Goal: Check status: Check status

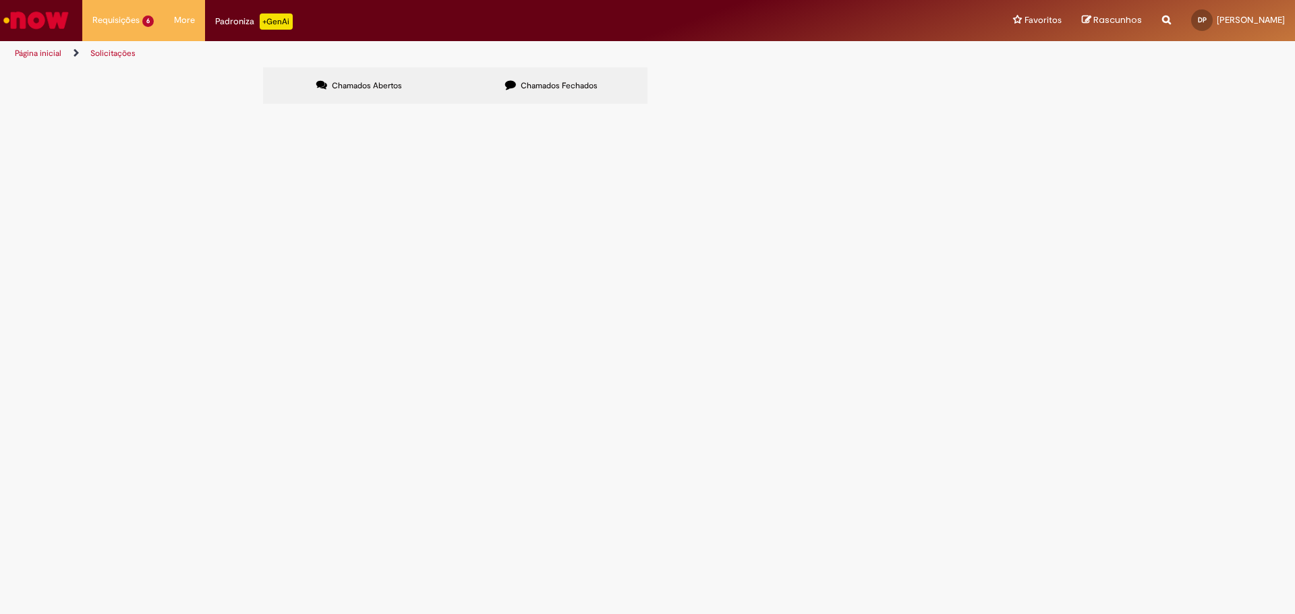
click at [0, 0] on span "Pendente Usuário" at bounding box center [0, 0] width 0 height 0
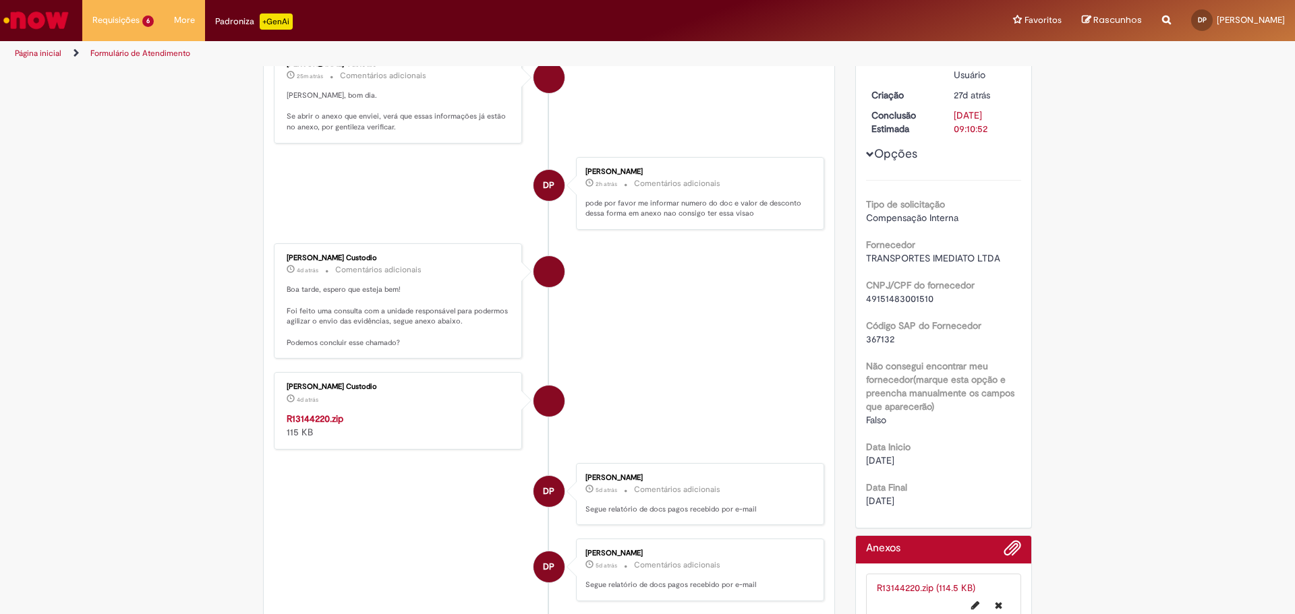
scroll to position [202, 0]
click at [324, 422] on strong "R13144220.zip" at bounding box center [315, 418] width 57 height 12
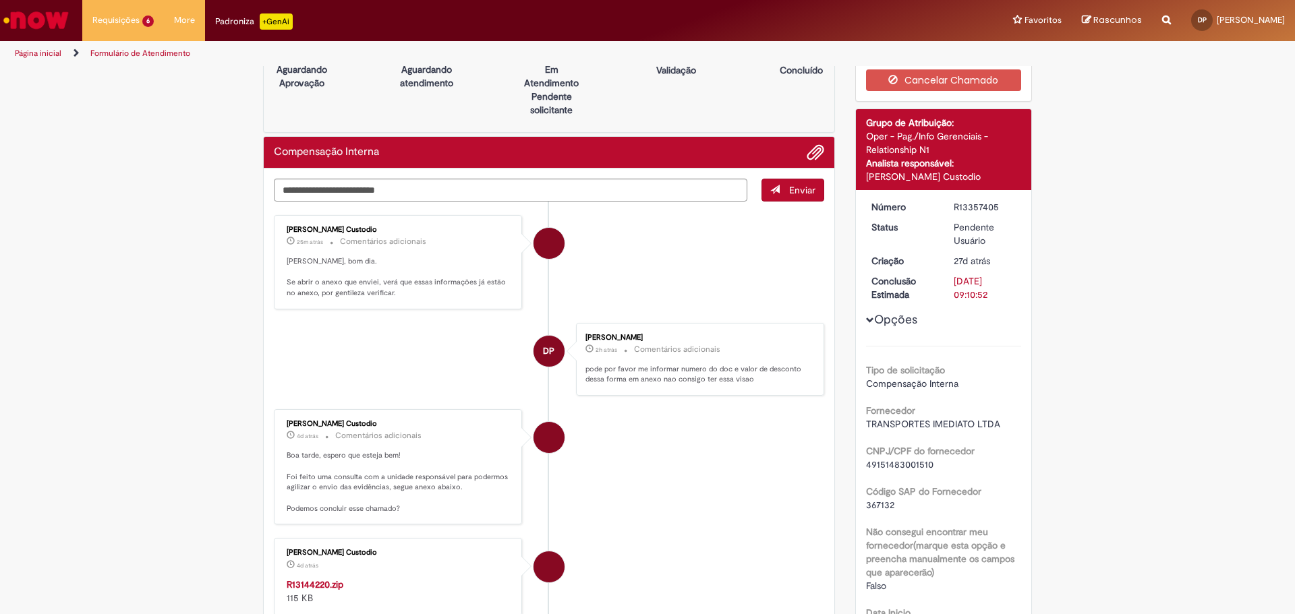
scroll to position [67, 0]
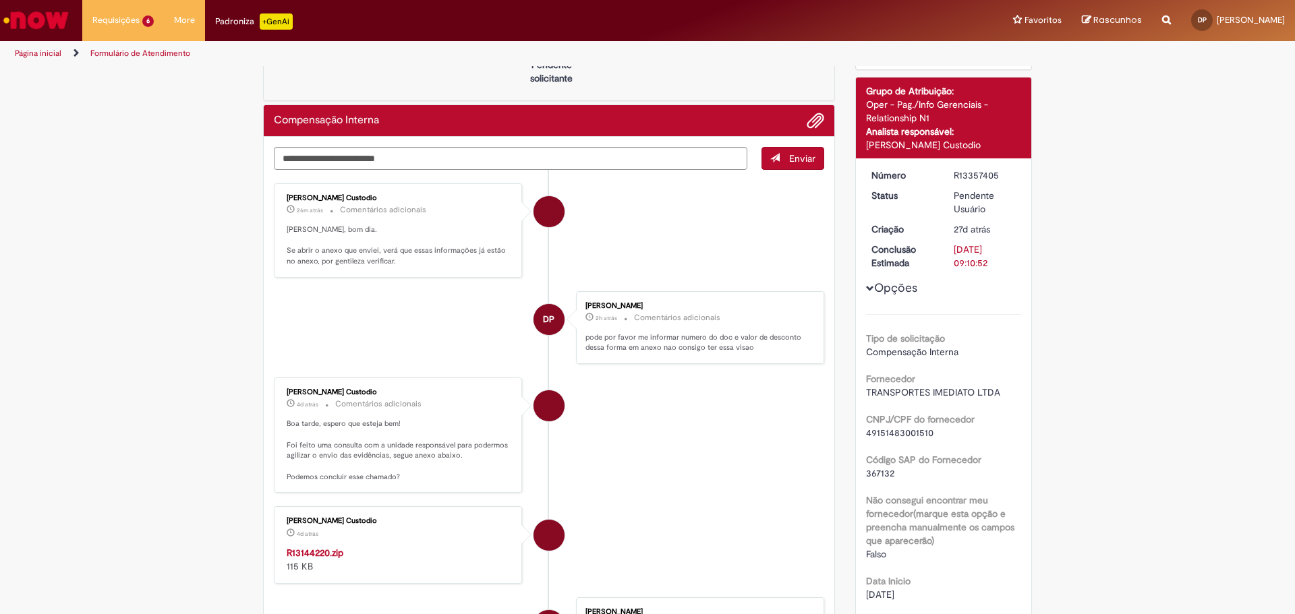
click at [715, 533] on li "Igor Alexandre Custodio 4d atrás 4 dias atrás R13144220.zip 115 KB" at bounding box center [549, 544] width 550 height 77
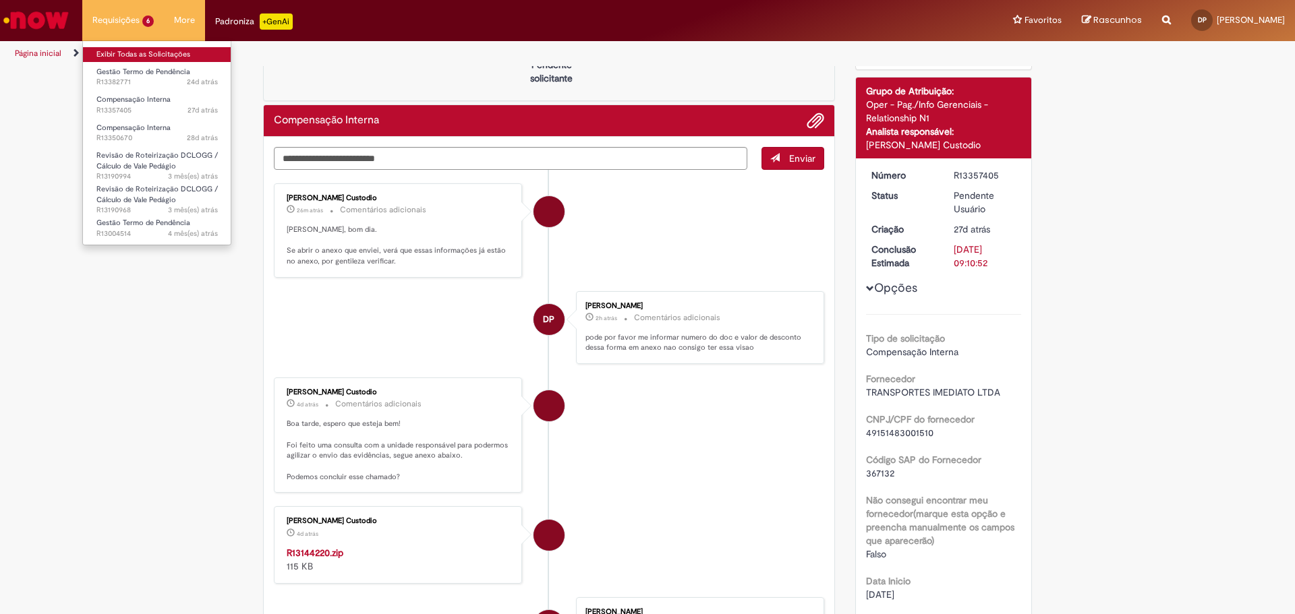
click at [148, 55] on link "Exibir Todas as Solicitações" at bounding box center [157, 54] width 148 height 15
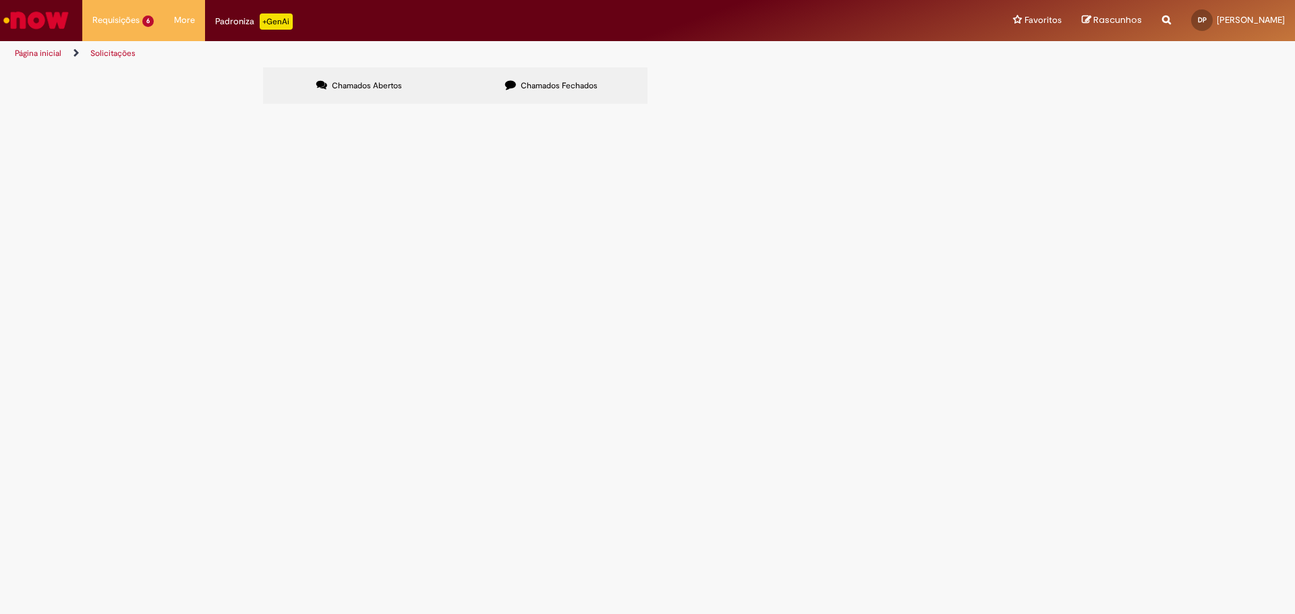
click at [548, 79] on label "Chamados Fechados" at bounding box center [551, 85] width 192 height 36
click at [0, 0] on span "Cancelado" at bounding box center [0, 0] width 0 height 0
click at [0, 0] on span "Compensação Interna" at bounding box center [0, 0] width 0 height 0
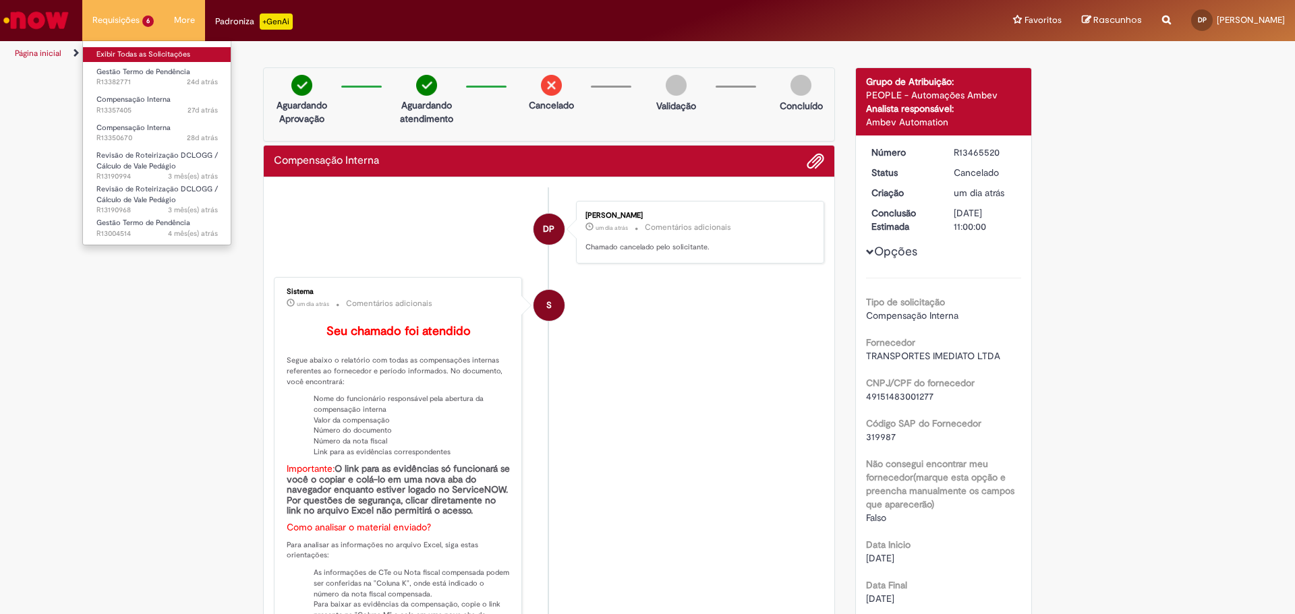
click at [152, 53] on link "Exibir Todas as Solicitações" at bounding box center [157, 54] width 148 height 15
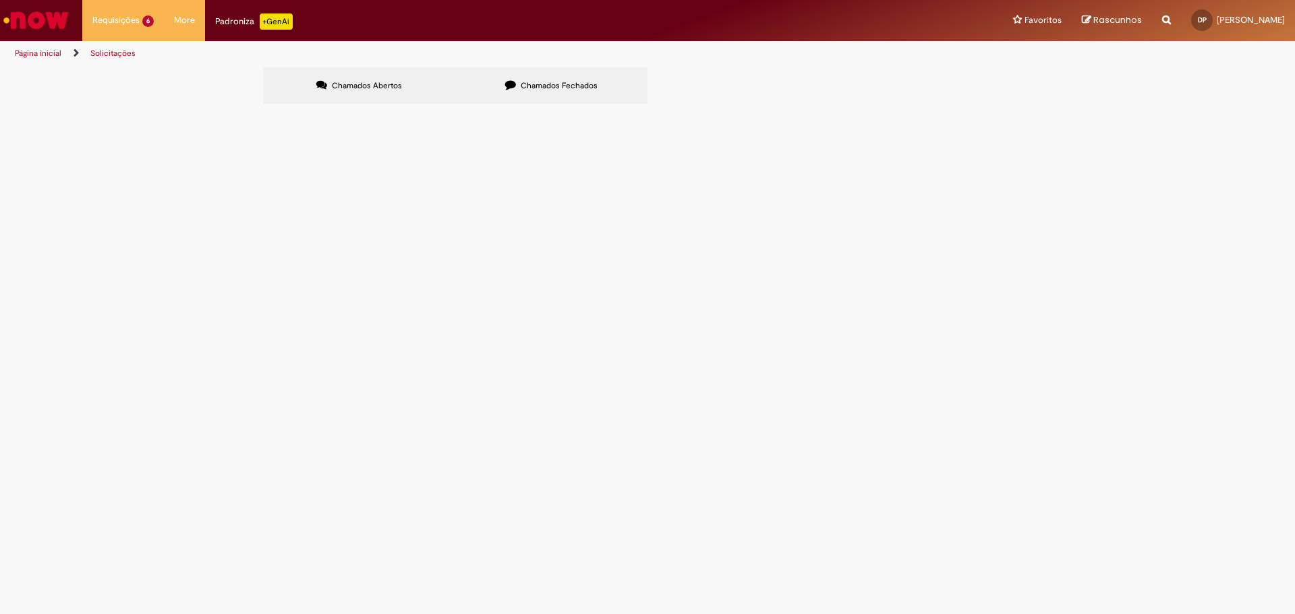
click at [516, 72] on label "Chamados Fechados" at bounding box center [551, 85] width 192 height 36
click at [0, 0] on span "Cancelado" at bounding box center [0, 0] width 0 height 0
click at [0, 0] on span "Compensação Interna" at bounding box center [0, 0] width 0 height 0
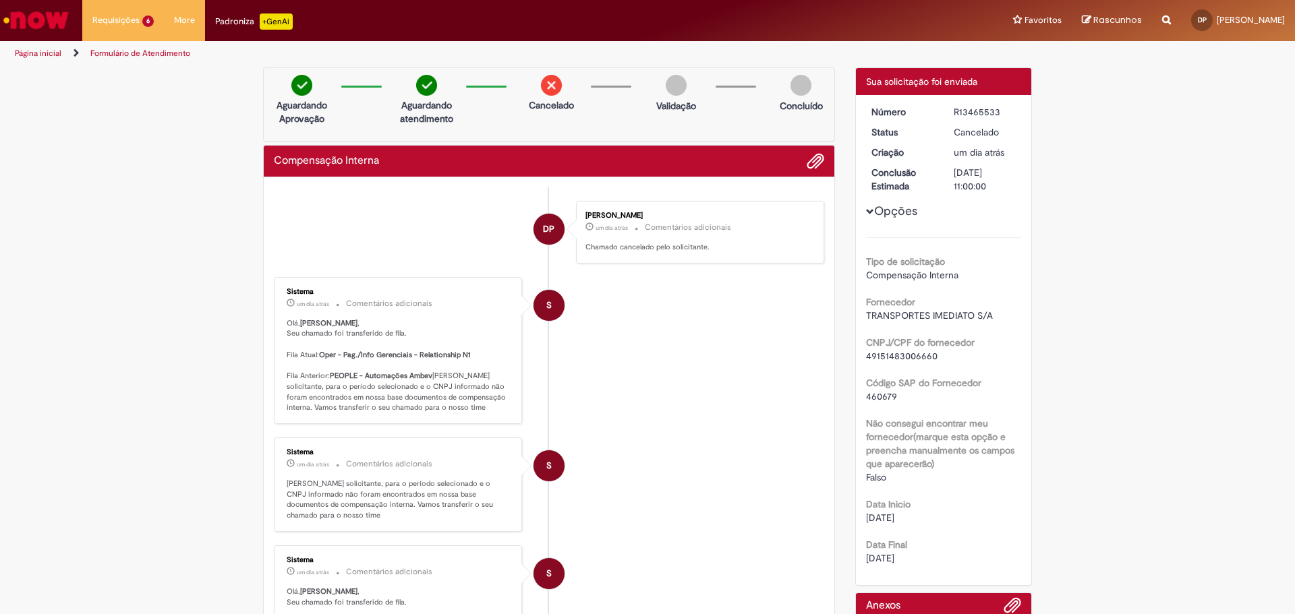
click at [52, 21] on img "Ir para a Homepage" at bounding box center [35, 20] width 69 height 27
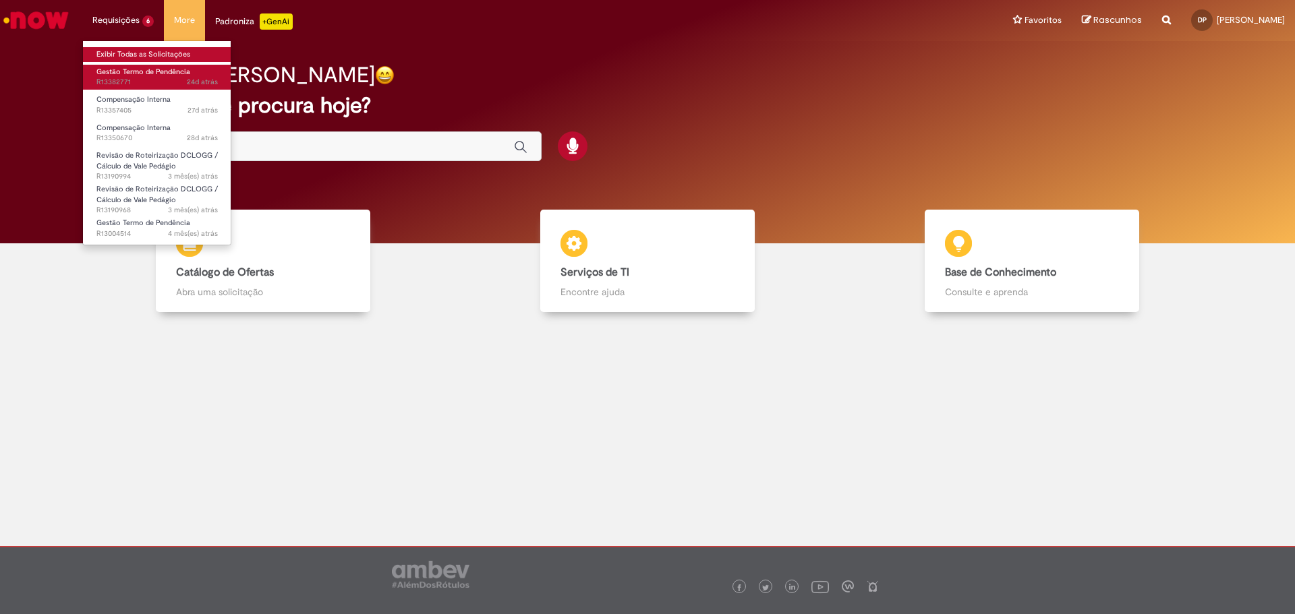
drag, startPoint x: 127, startPoint y: 48, endPoint x: 176, endPoint y: 65, distance: 52.0
click at [127, 49] on link "Exibir Todas as Solicitações" at bounding box center [157, 54] width 148 height 15
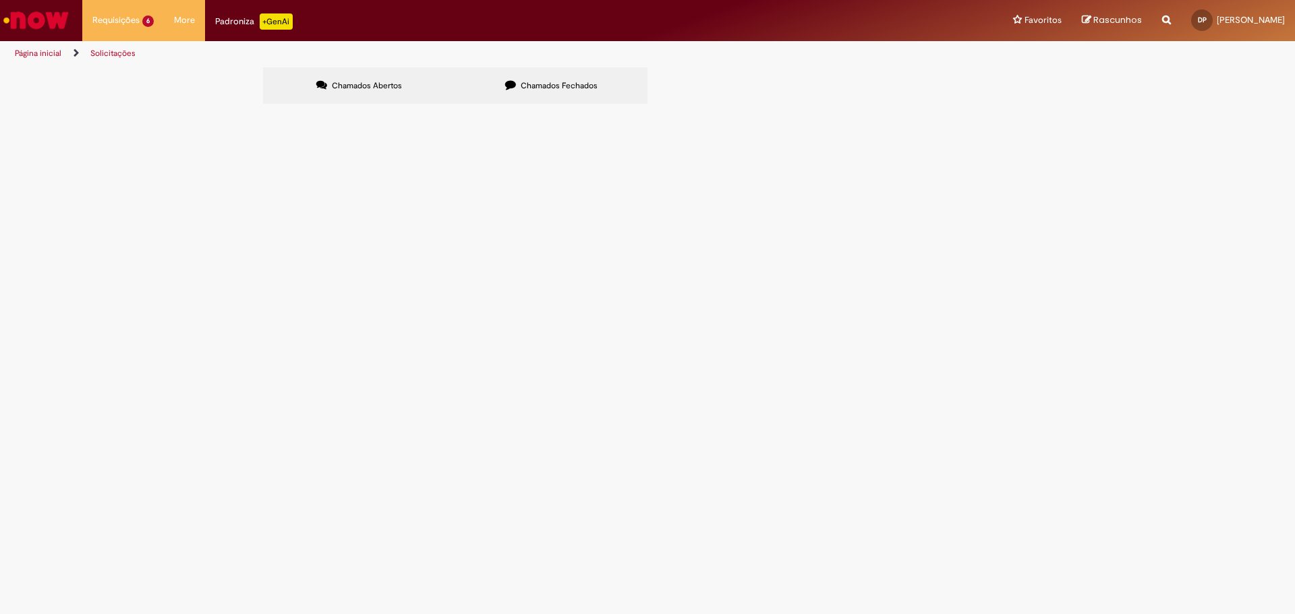
click at [0, 0] on span "Pendente Usuário" at bounding box center [0, 0] width 0 height 0
click at [0, 0] on span "Compensação Interna" at bounding box center [0, 0] width 0 height 0
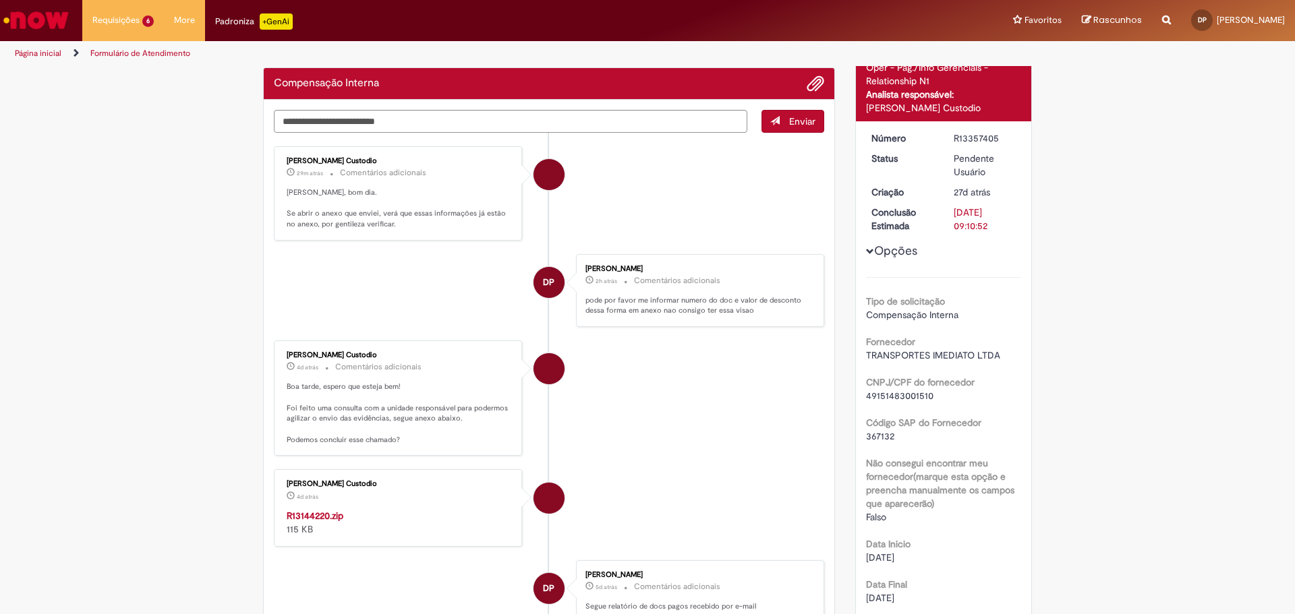
scroll to position [37, 0]
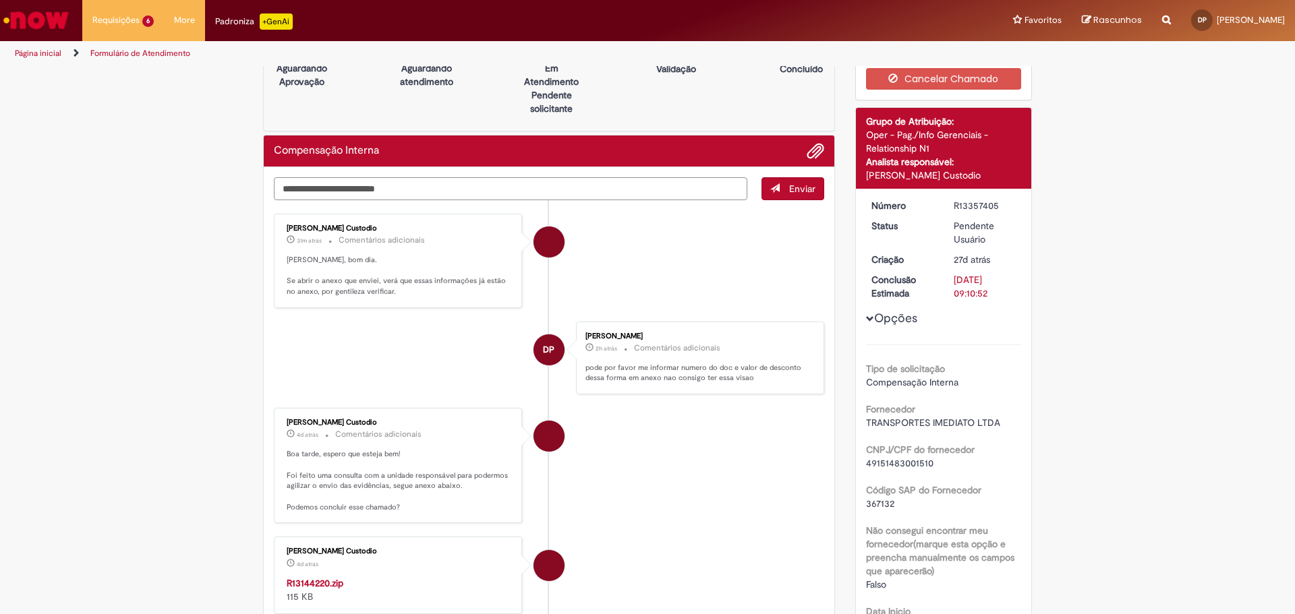
click at [365, 187] on textarea "Digite sua mensagem aqui..." at bounding box center [510, 188] width 473 height 23
type textarea "*"
type textarea "**********"
click at [779, 185] on button "Enviar" at bounding box center [792, 188] width 63 height 23
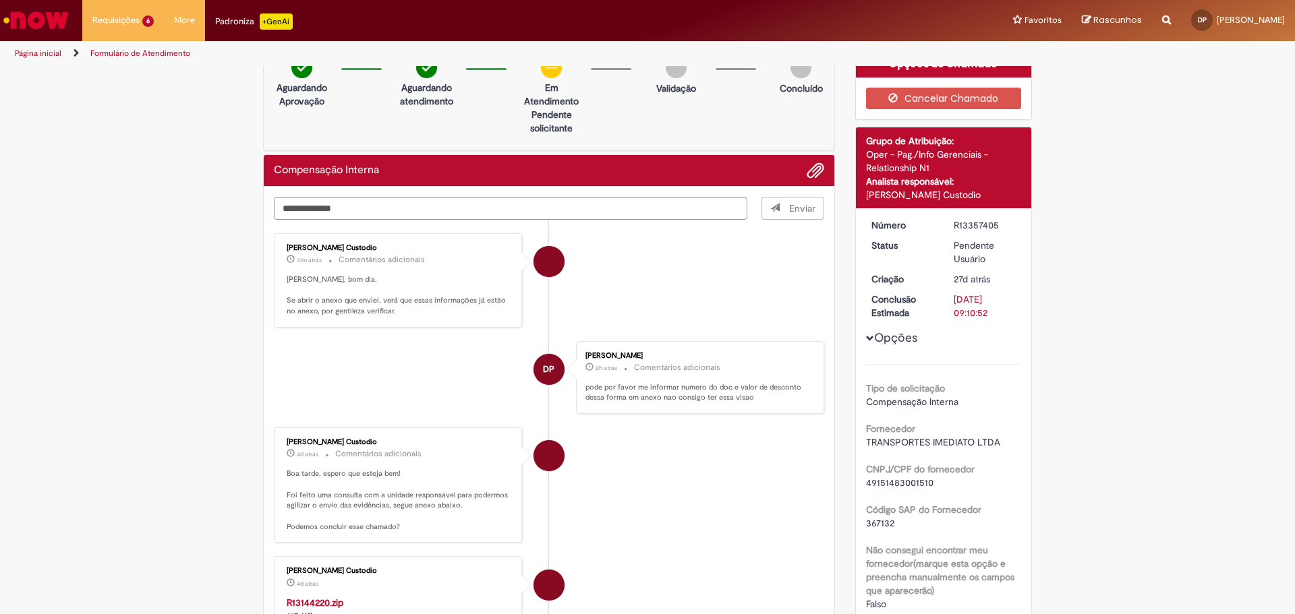
scroll to position [0, 0]
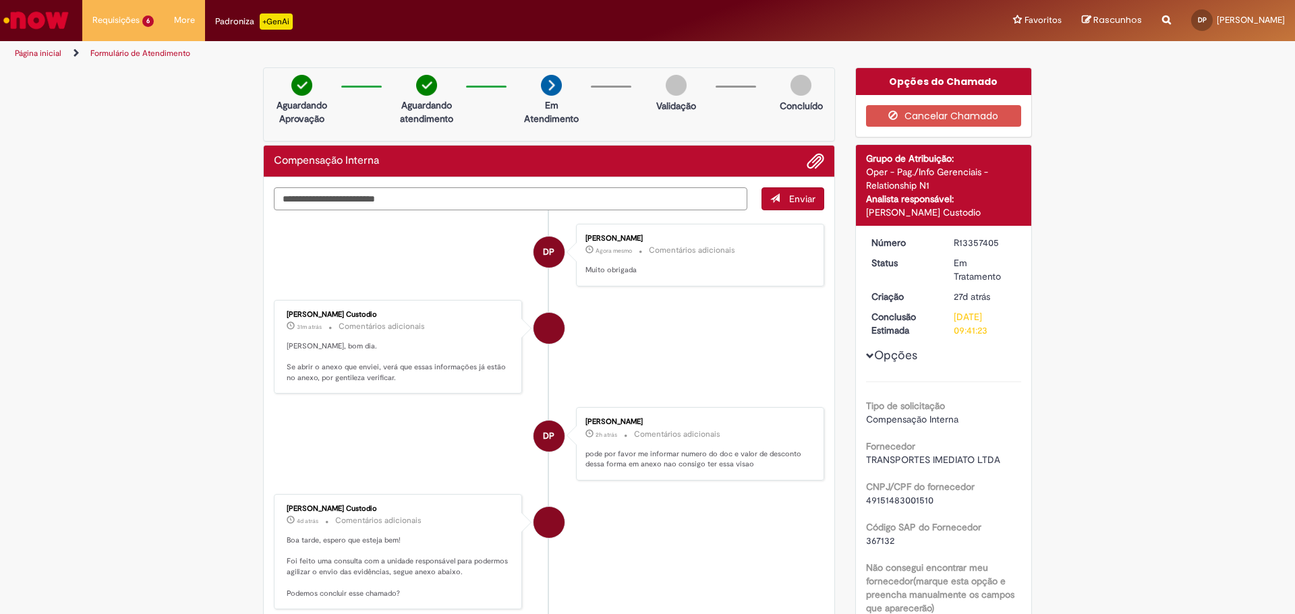
click at [458, 194] on textarea "Digite sua mensagem aqui..." at bounding box center [510, 198] width 473 height 23
type textarea "**********"
click at [797, 192] on button "Enviar" at bounding box center [792, 198] width 63 height 23
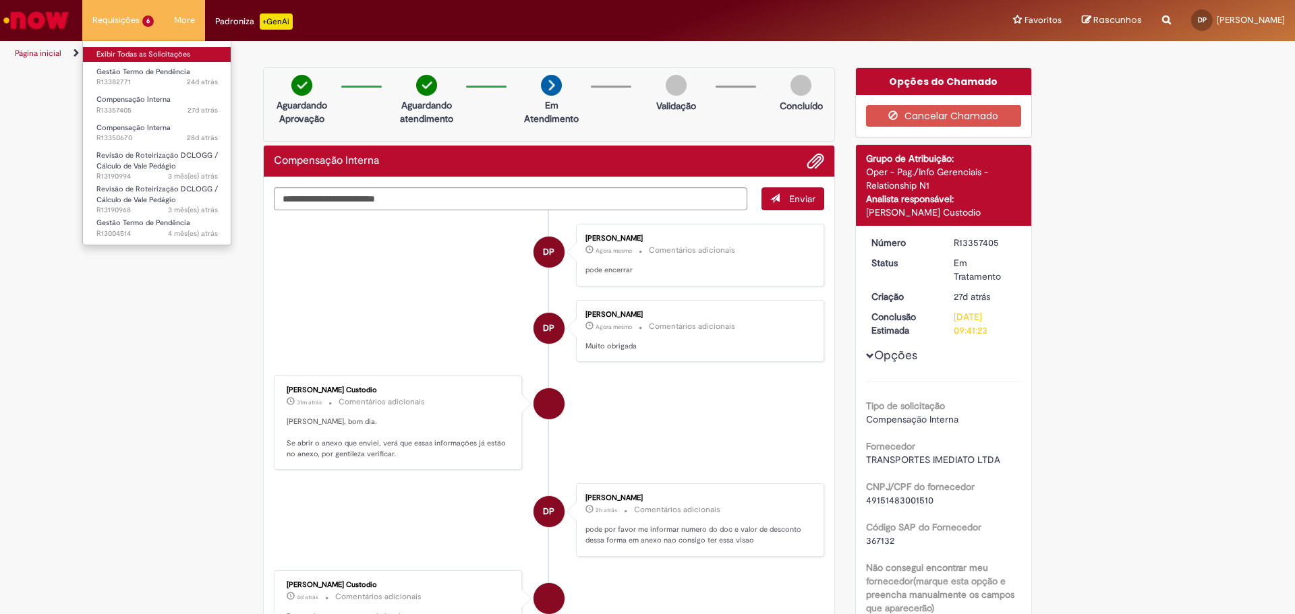
click at [122, 54] on link "Exibir Todas as Solicitações" at bounding box center [157, 54] width 148 height 15
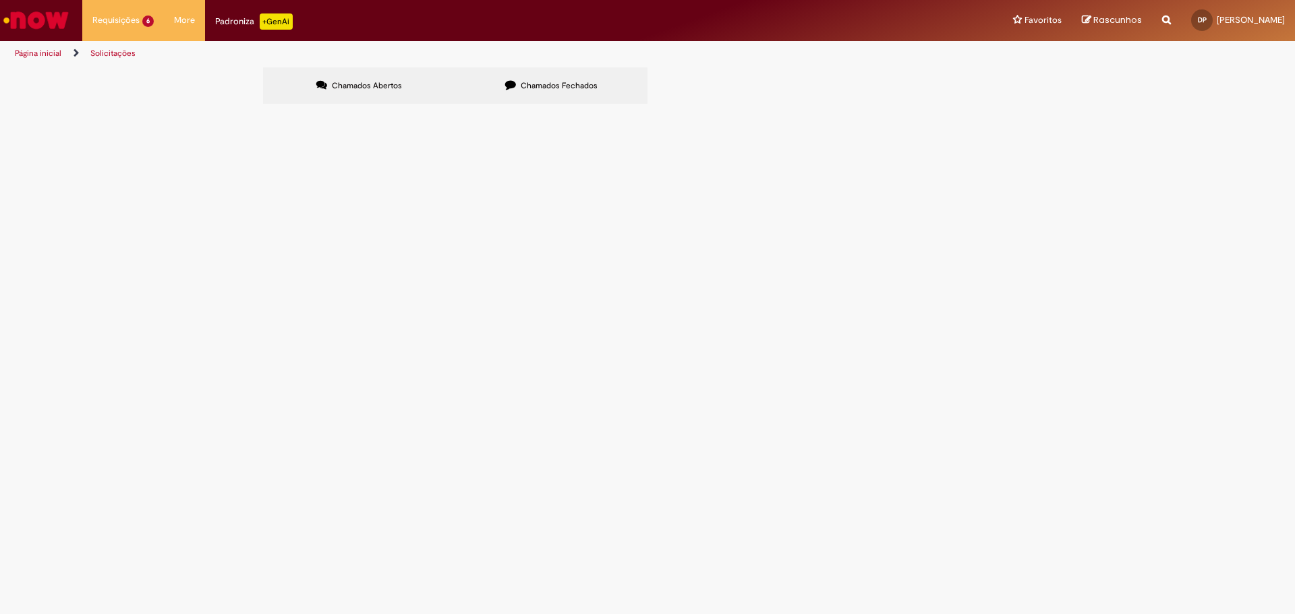
click at [0, 0] on span "Em Tratamento" at bounding box center [0, 0] width 0 height 0
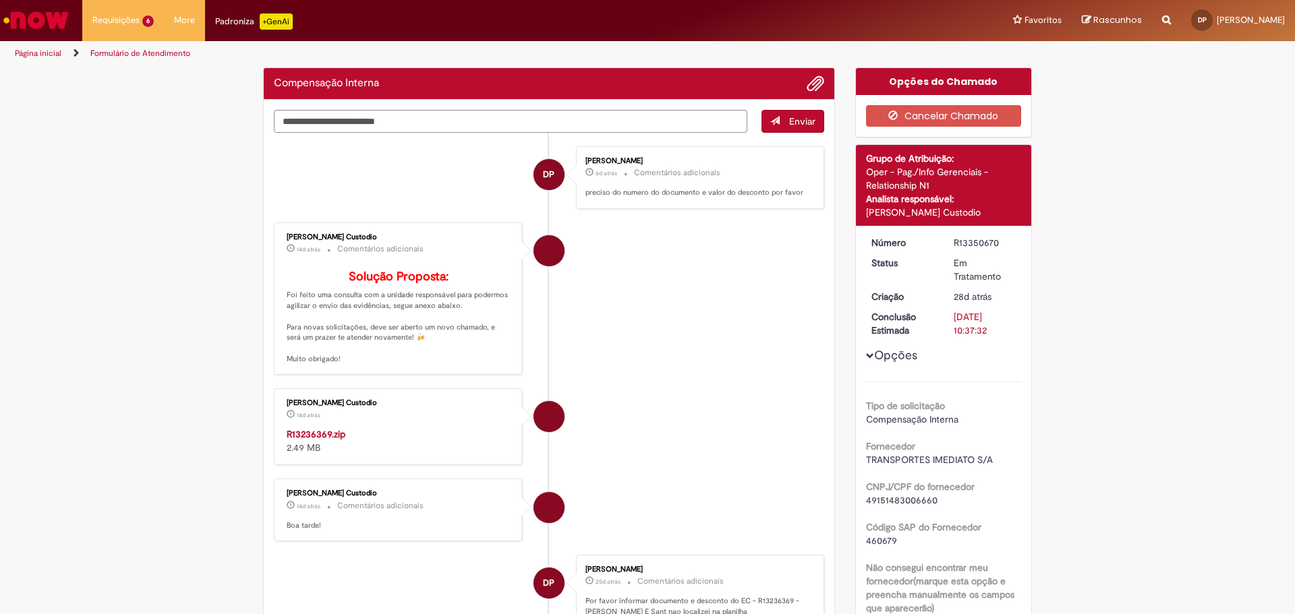
click at [328, 440] on strong "R13236369.zip" at bounding box center [316, 434] width 59 height 12
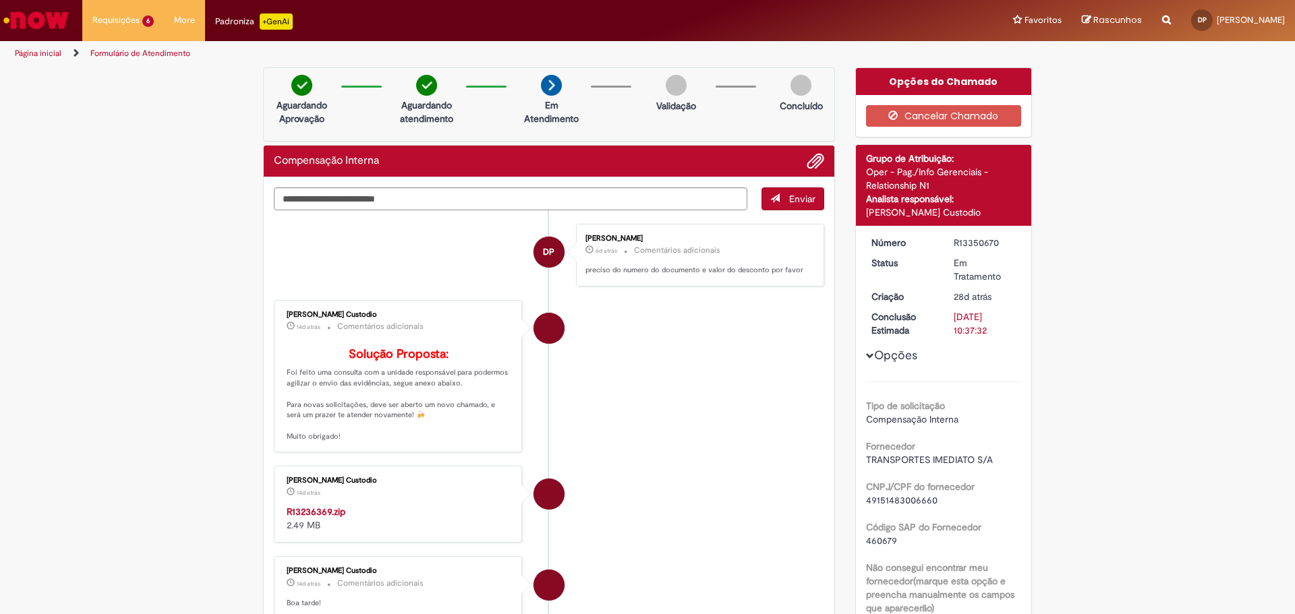
drag, startPoint x: 47, startPoint y: 18, endPoint x: 105, endPoint y: 42, distance: 63.2
click at [47, 18] on img "Ir para a Homepage" at bounding box center [35, 20] width 69 height 27
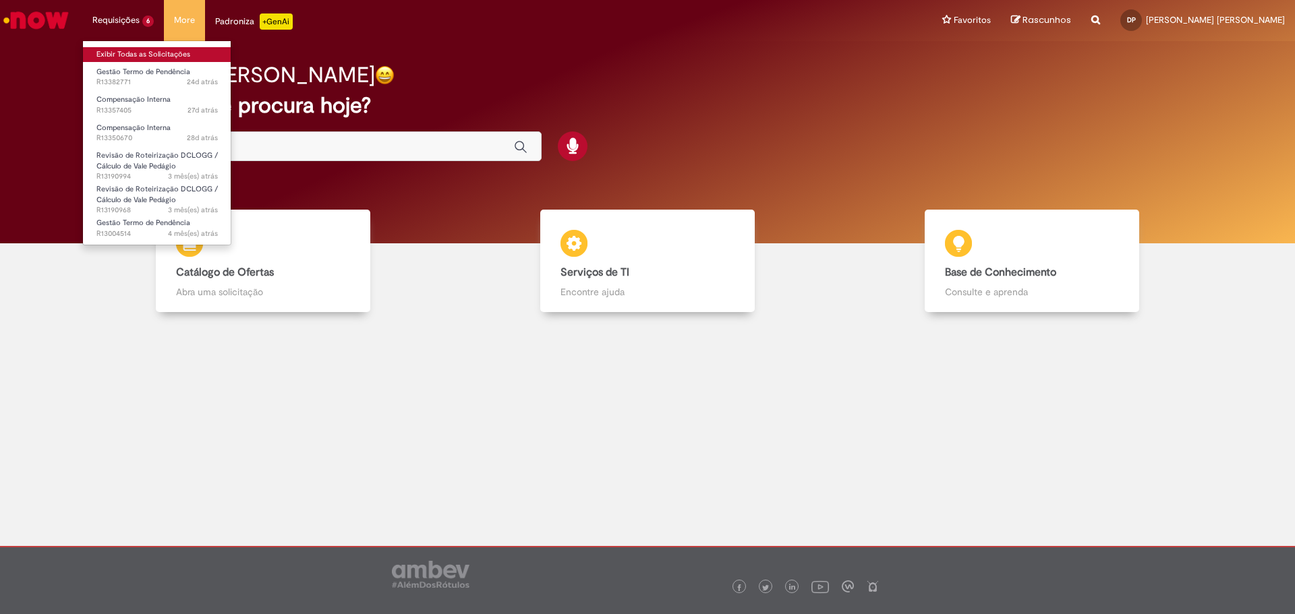
click at [149, 56] on link "Exibir Todas as Solicitações" at bounding box center [157, 54] width 148 height 15
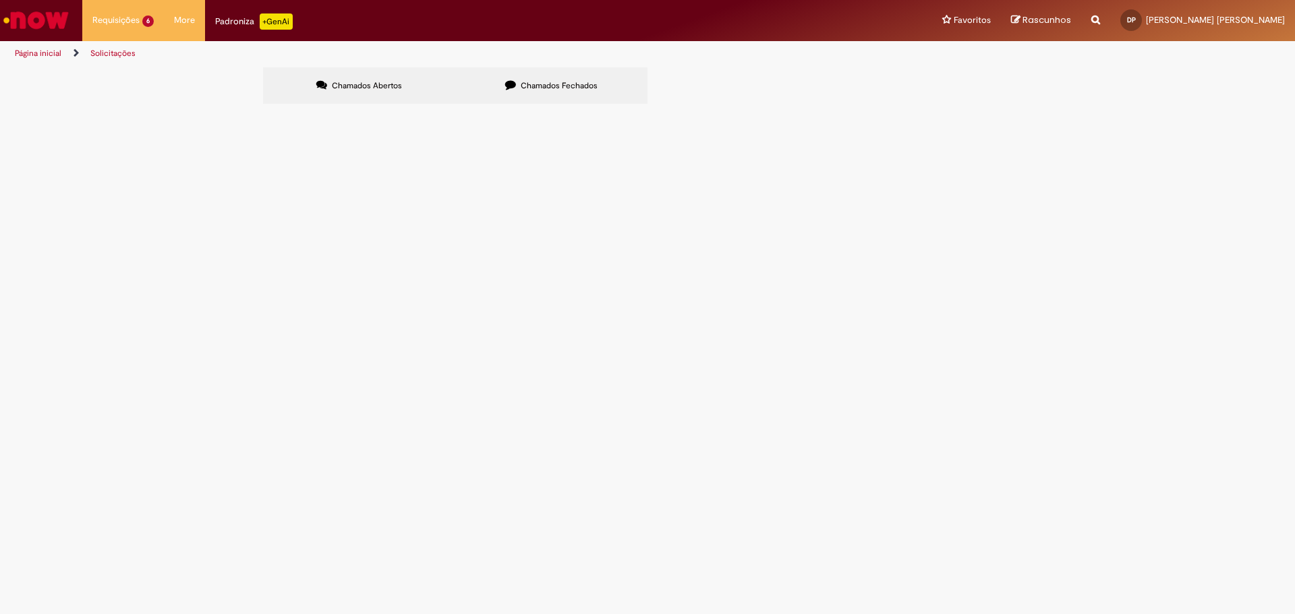
click at [553, 84] on span "Chamados Fechados" at bounding box center [559, 85] width 77 height 11
click at [0, 0] on icon at bounding box center [0, 0] width 0 height 0
click at [0, 0] on input "Pesquisar" at bounding box center [0, 0] width 0 height 0
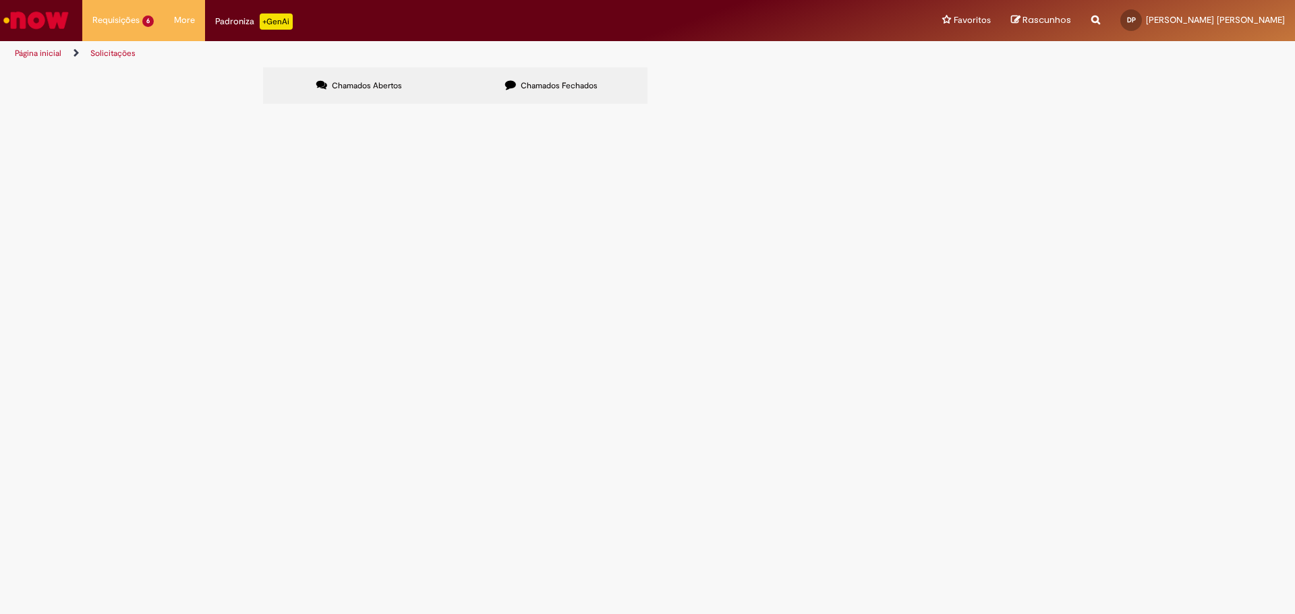
click at [0, 0] on input "******" at bounding box center [0, 0] width 0 height 0
type input "*********"
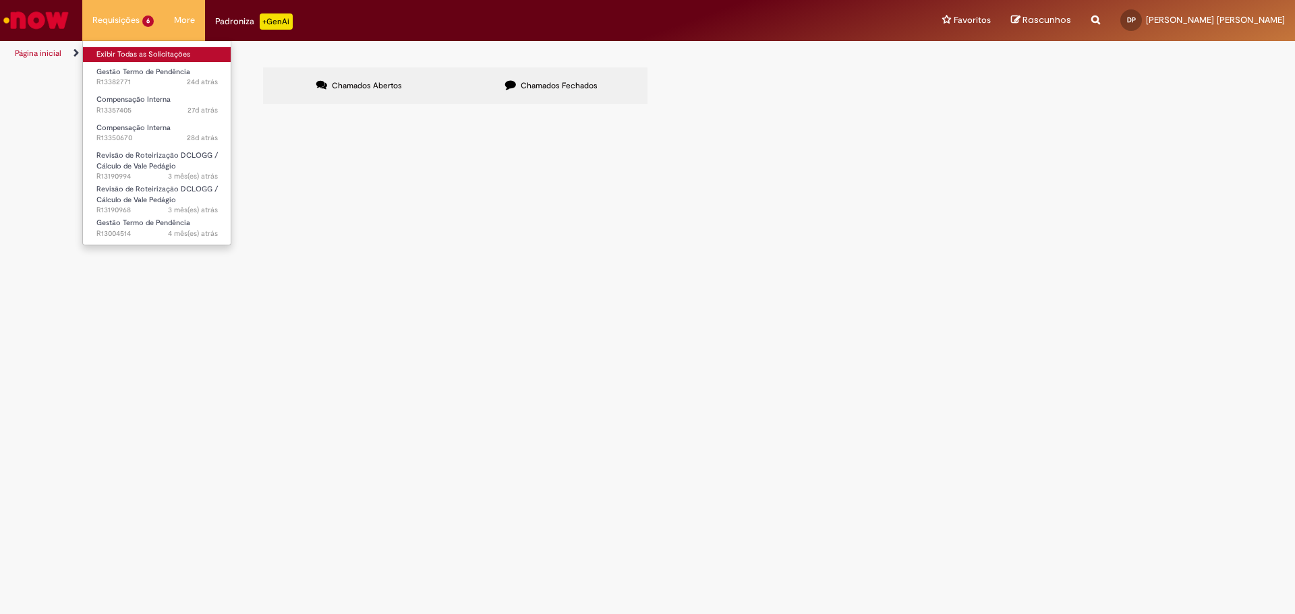
click at [145, 47] on li "Exibir Todas as Solicitações" at bounding box center [157, 53] width 148 height 18
click at [147, 51] on link "Exibir Todas as Solicitações" at bounding box center [157, 54] width 148 height 15
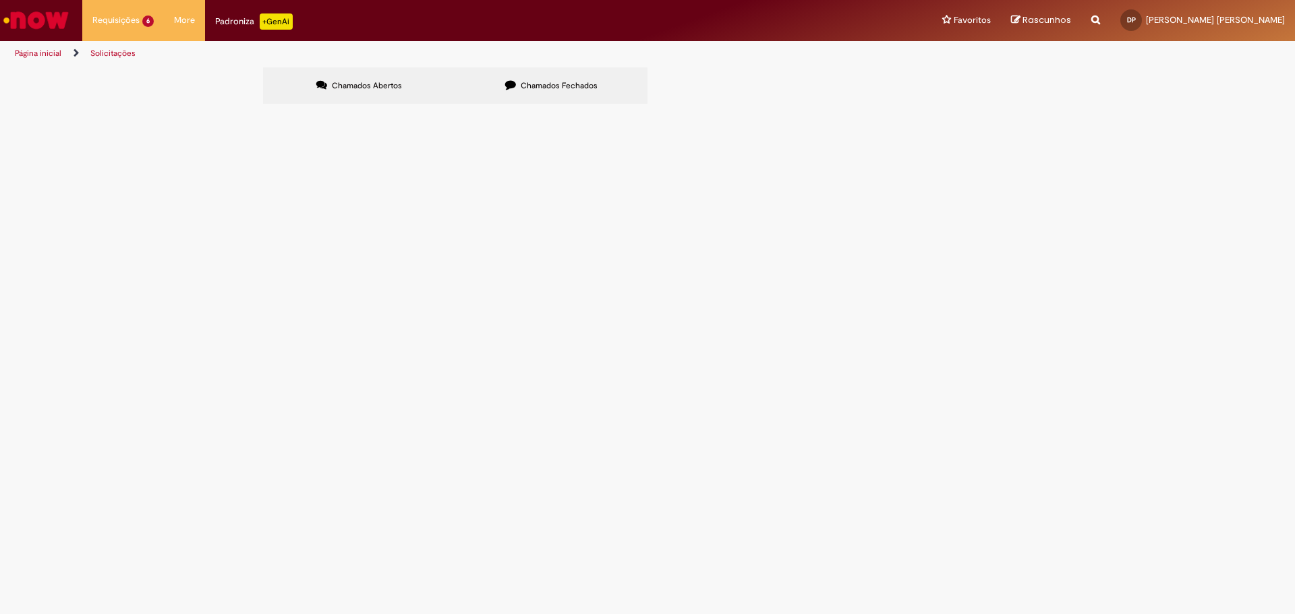
click at [365, 82] on span "Chamados Abertos" at bounding box center [367, 85] width 70 height 11
click at [528, 84] on span "Chamados Fechados" at bounding box center [559, 85] width 77 height 11
drag, startPoint x: 899, startPoint y: 133, endPoint x: 783, endPoint y: 136, distance: 116.0
click at [0, 0] on div "Itens solicitados Exportar como PDF Exportar como Excel Exportar como CSV Itens…" at bounding box center [0, 0] width 0 height 0
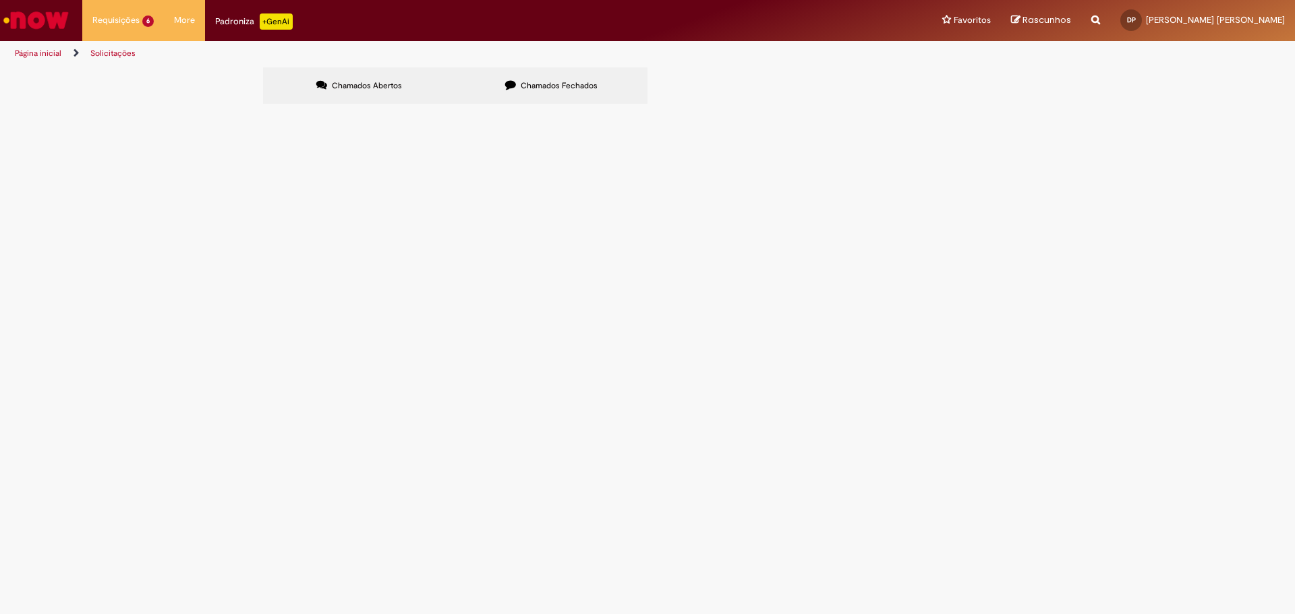
click at [0, 0] on link at bounding box center [0, 0] width 0 height 0
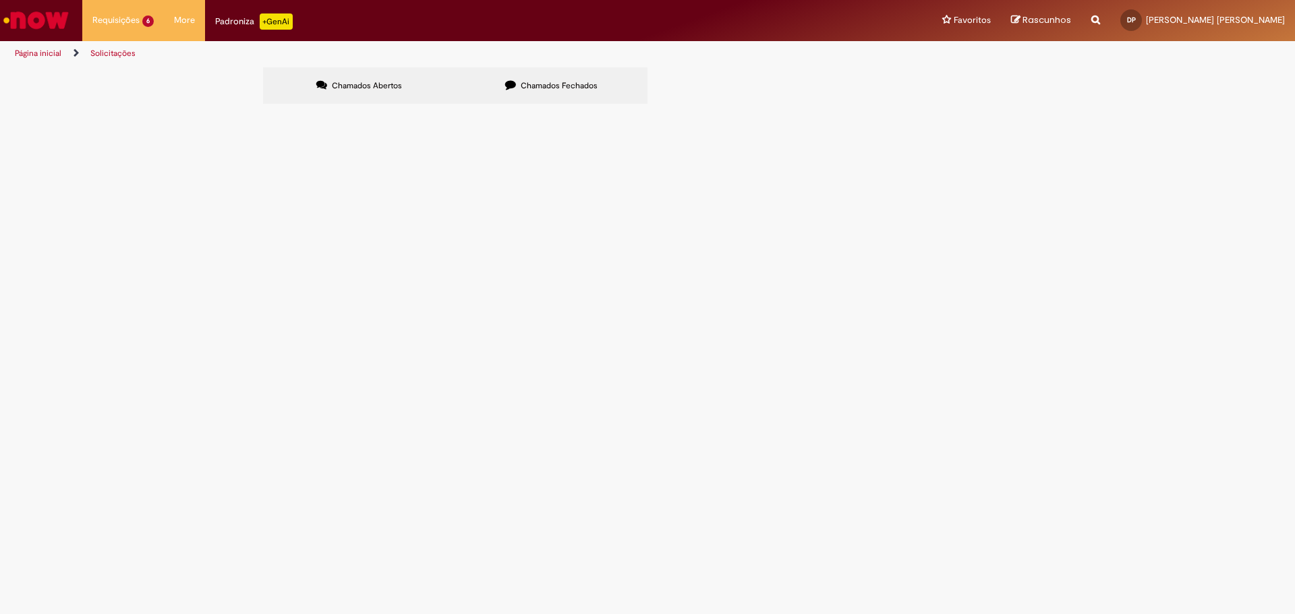
scroll to position [67, 0]
click at [0, 0] on link at bounding box center [0, 0] width 0 height 0
click at [0, 0] on input "Pesquisar" at bounding box center [0, 0] width 0 height 0
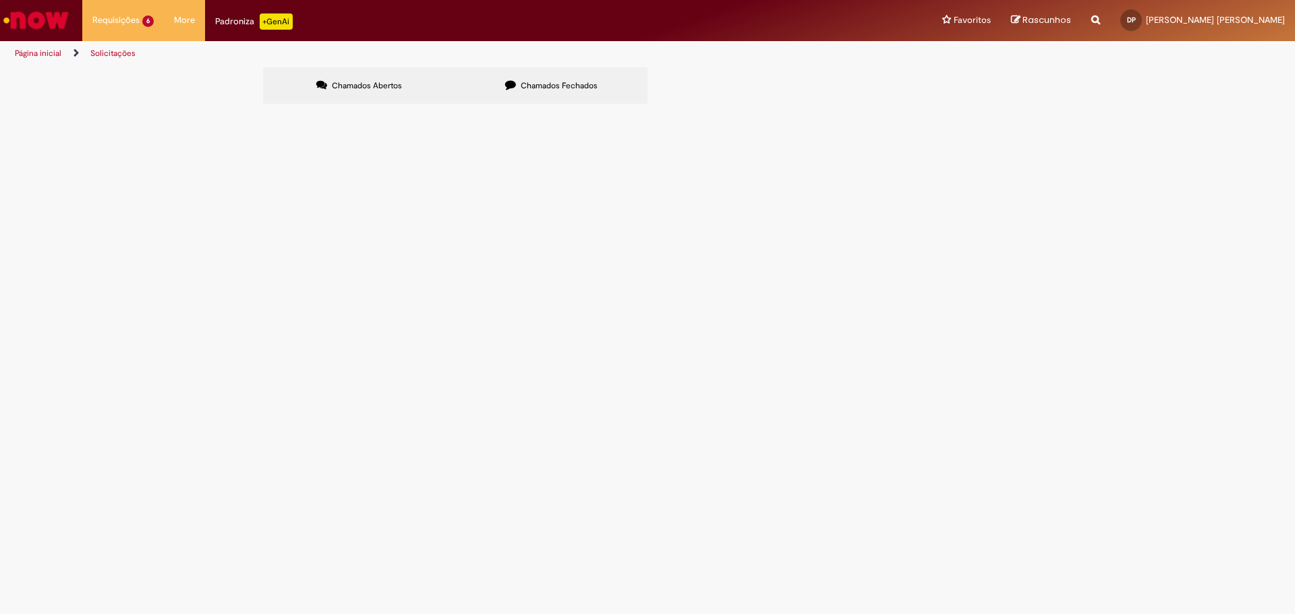
type input "*********"
click at [0, 0] on button "Pesquisar" at bounding box center [0, 0] width 0 height 0
click at [0, 0] on input "Pesquisar" at bounding box center [0, 0] width 0 height 0
type input "*********"
click at [341, 74] on label "Chamados Abertos" at bounding box center [359, 85] width 192 height 36
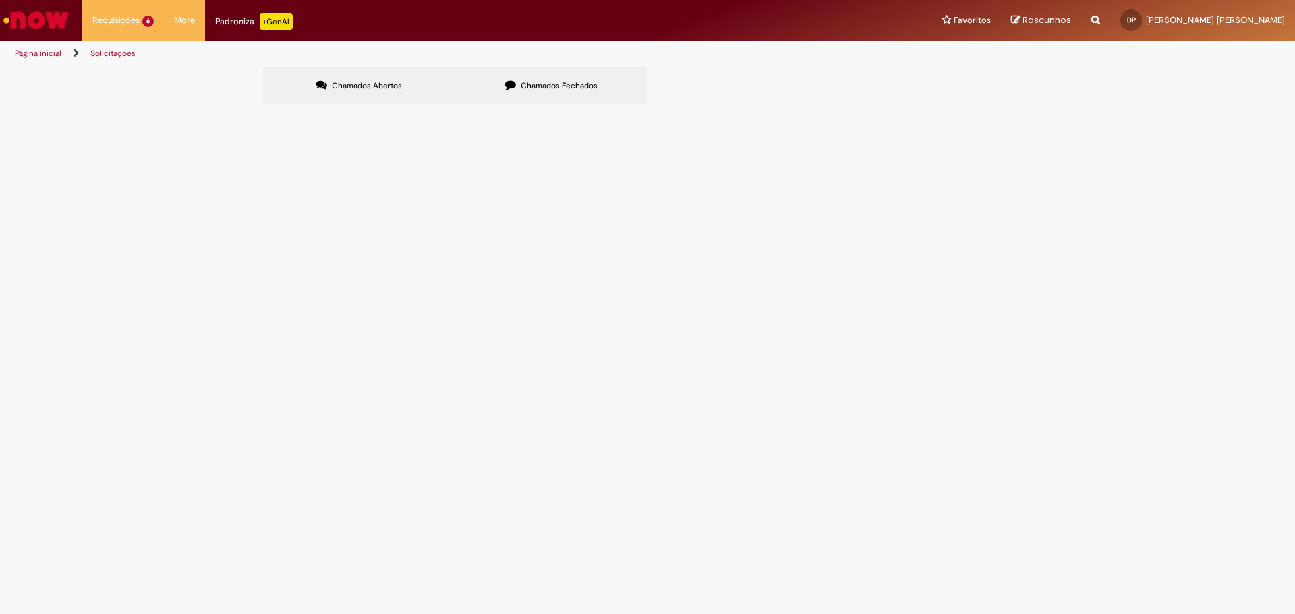
click at [0, 0] on div at bounding box center [0, 0] width 0 height 0
click at [533, 80] on span "Chamados Fechados" at bounding box center [559, 85] width 77 height 11
drag, startPoint x: 900, startPoint y: 134, endPoint x: 815, endPoint y: 128, distance: 85.2
click at [0, 0] on input "*********" at bounding box center [0, 0] width 0 height 0
click at [557, 77] on label "Chamados Fechados" at bounding box center [551, 85] width 192 height 36
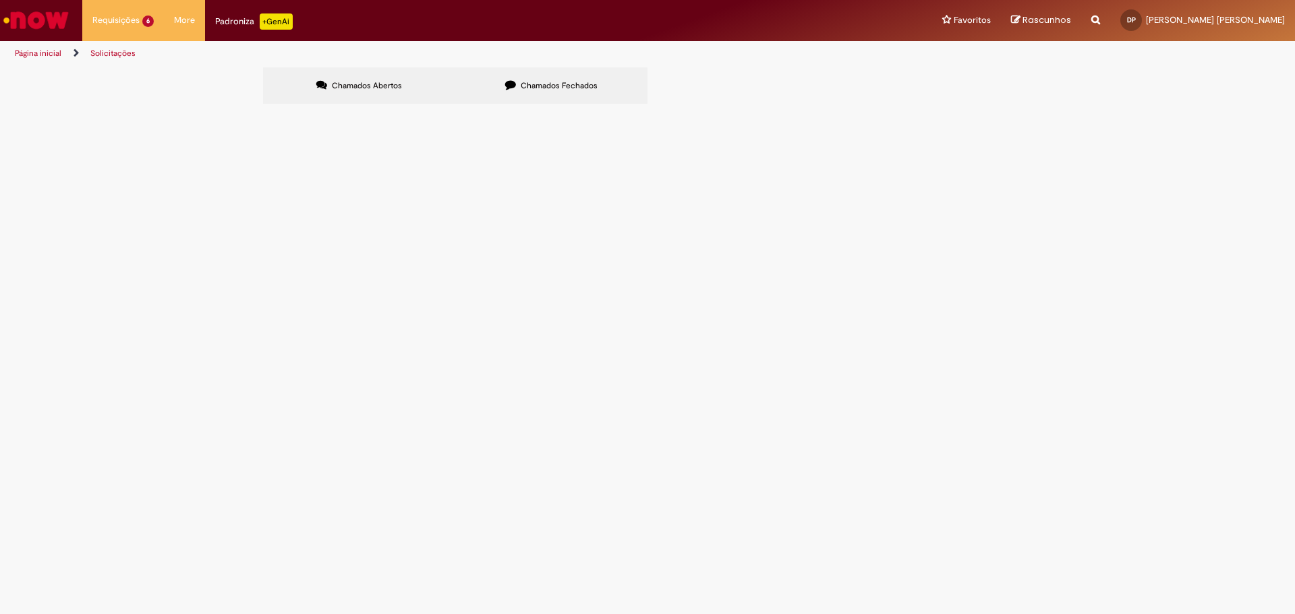
click at [0, 0] on button at bounding box center [0, 0] width 0 height 0
click at [553, 80] on span "Chamados Fechados" at bounding box center [559, 85] width 77 height 11
click at [44, 18] on img "Ir para a Homepage" at bounding box center [35, 20] width 69 height 27
